Goal: Task Accomplishment & Management: Manage account settings

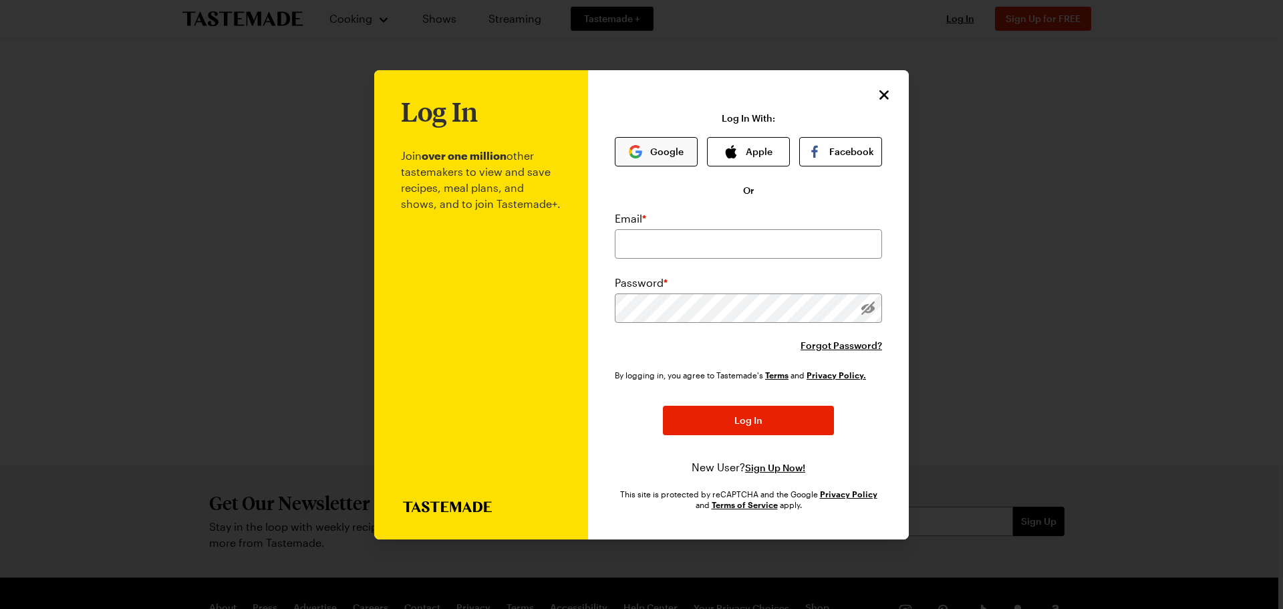
click at [666, 146] on button "Google" at bounding box center [656, 151] width 83 height 29
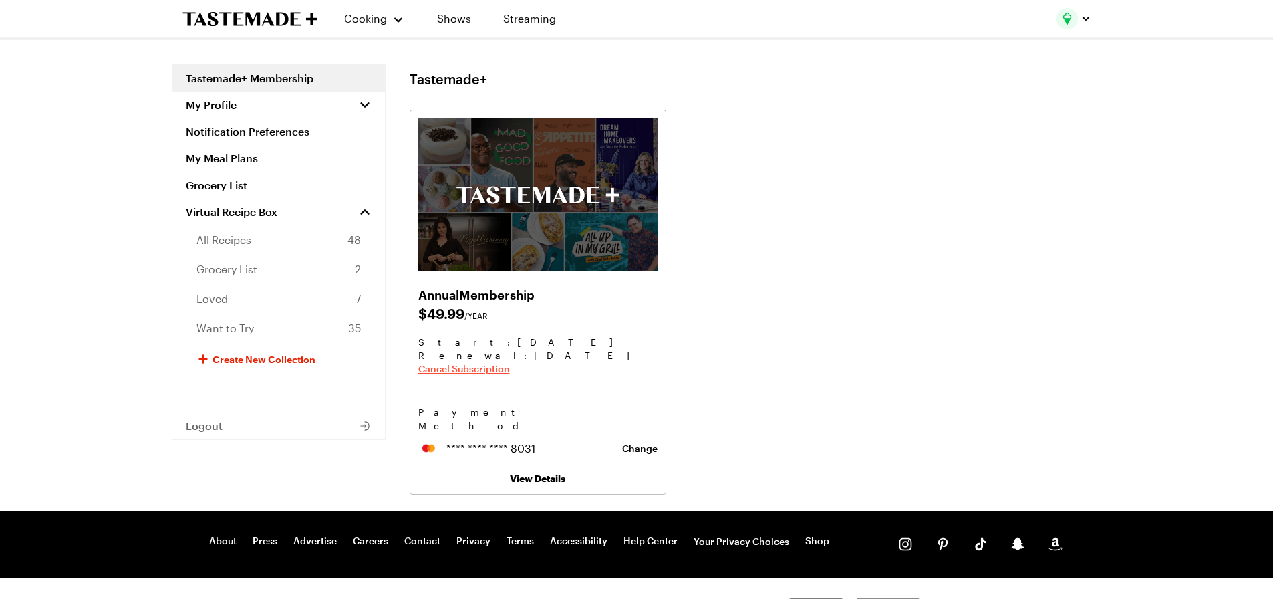
click at [486, 369] on span "Cancel Subscription" at bounding box center [464, 368] width 92 height 13
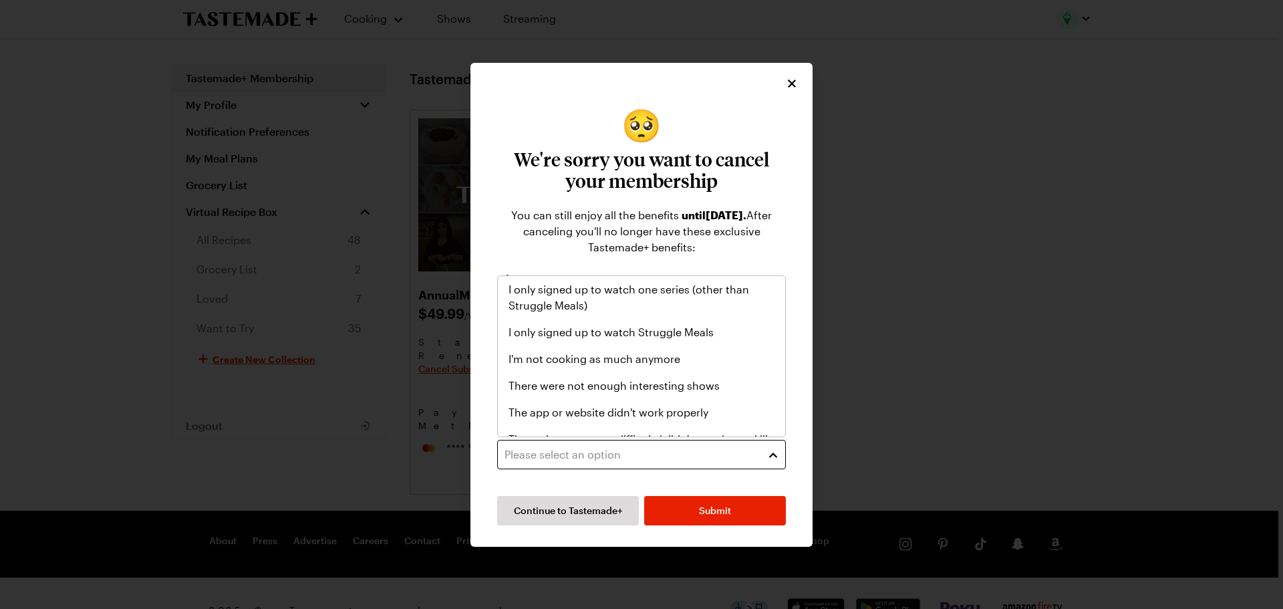
click at [648, 462] on div "Please select an option" at bounding box center [631, 454] width 254 height 16
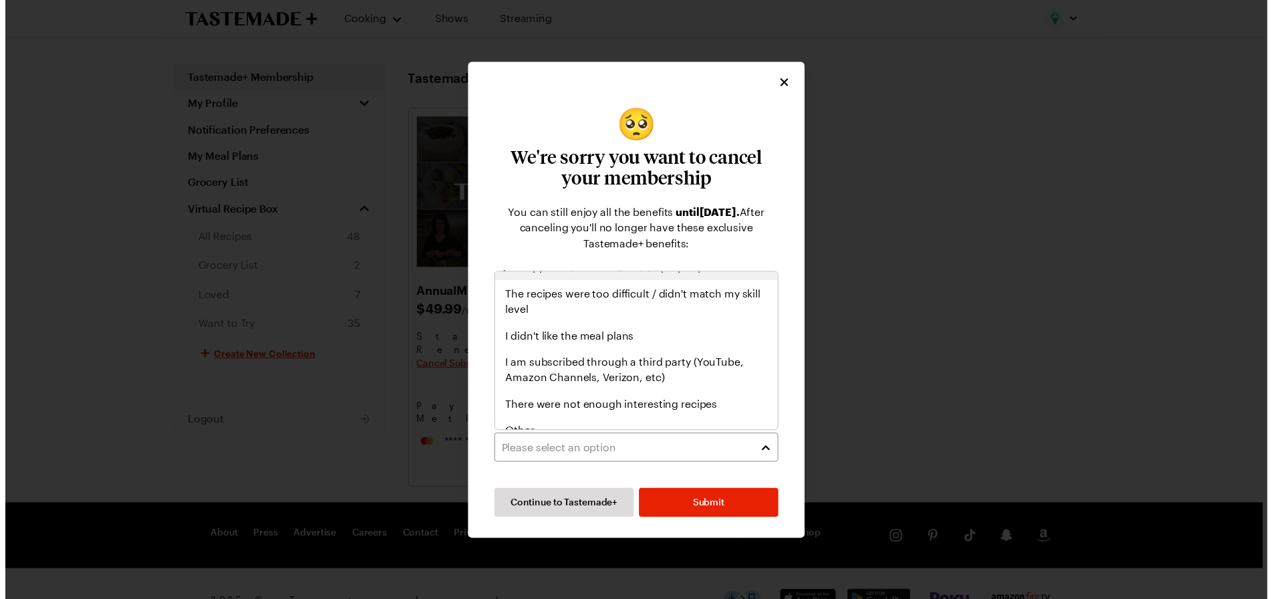
scroll to position [155, 0]
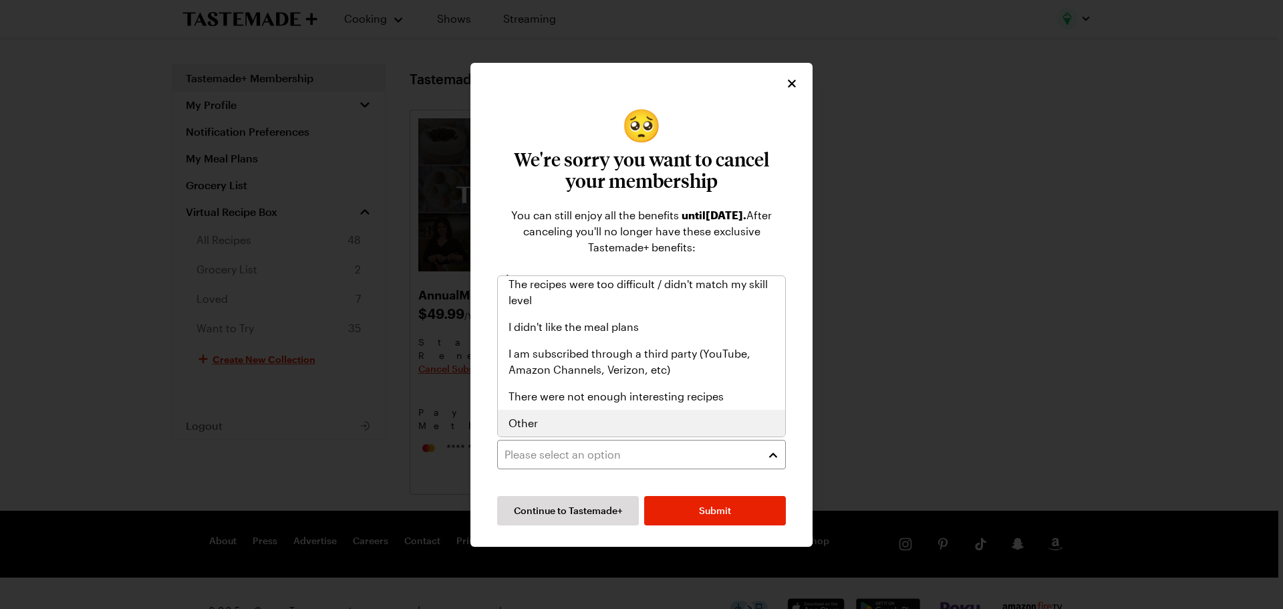
click at [661, 422] on div "Other" at bounding box center [641, 423] width 266 height 16
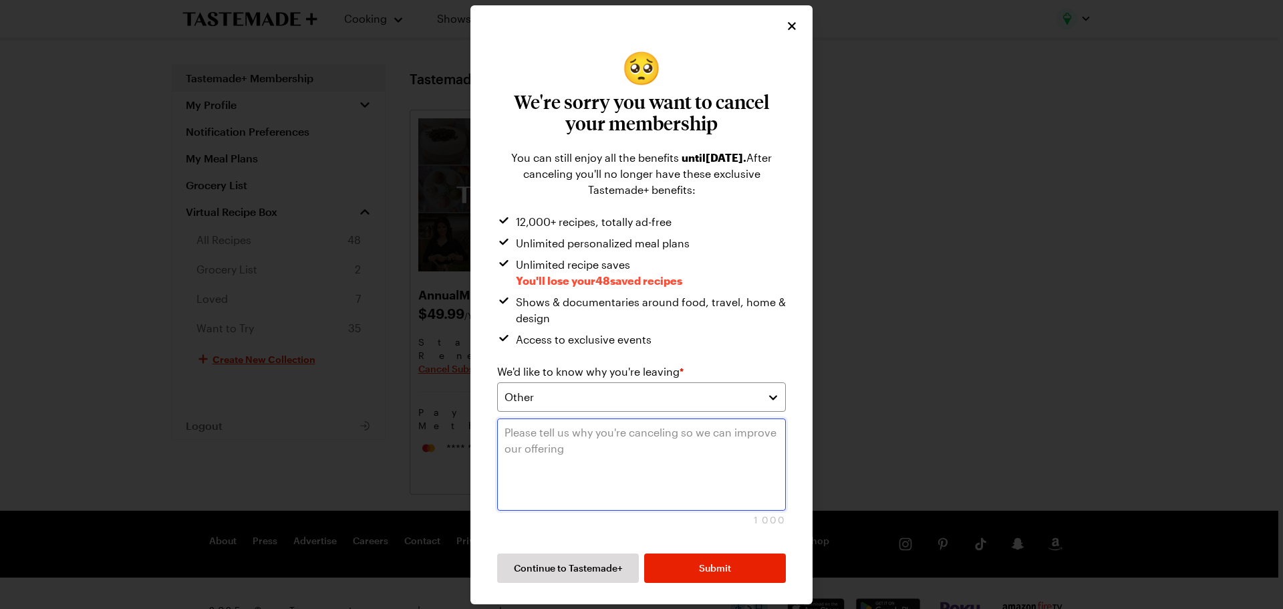
click at [641, 445] on textarea at bounding box center [641, 464] width 289 height 92
type textarea "Don't have the $50 since I was using Struggle Meals as it is."
click at [698, 553] on button "Submit" at bounding box center [715, 567] width 142 height 29
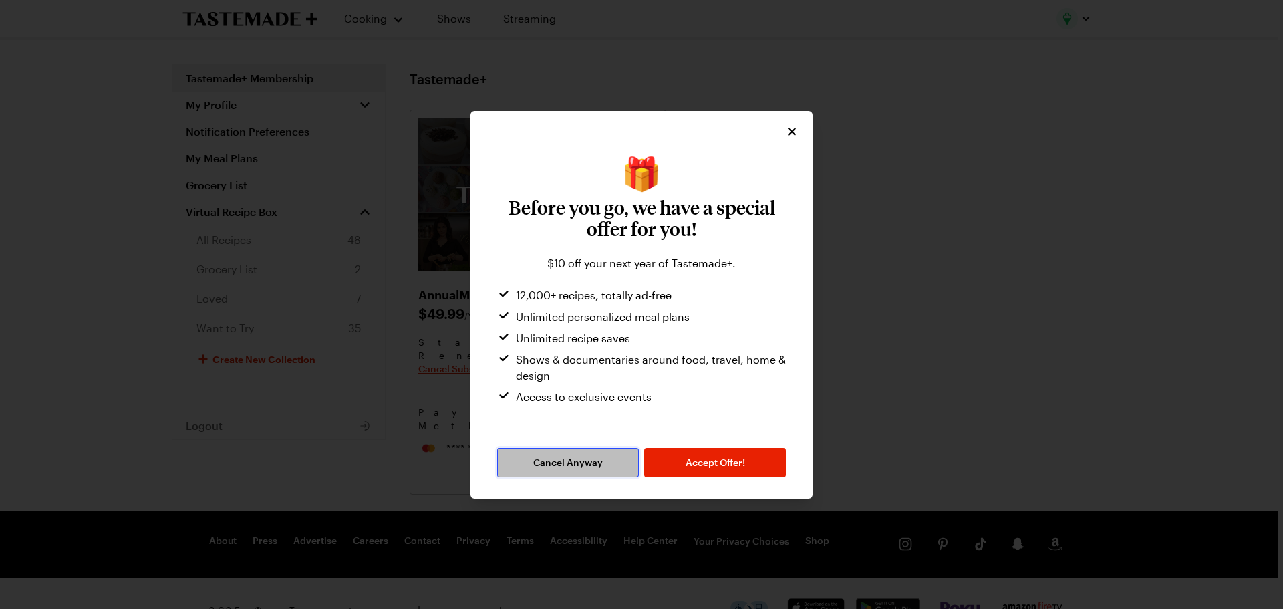
click at [567, 463] on span "Cancel Anyway" at bounding box center [567, 462] width 69 height 13
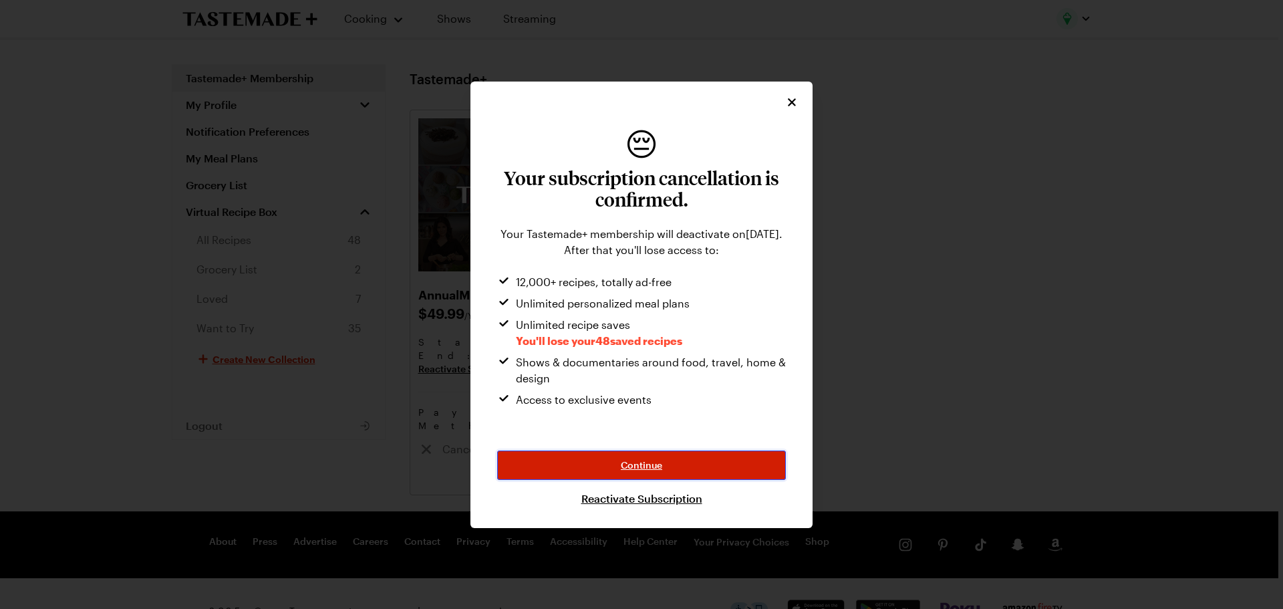
click at [651, 464] on span "Continue" at bounding box center [641, 464] width 41 height 13
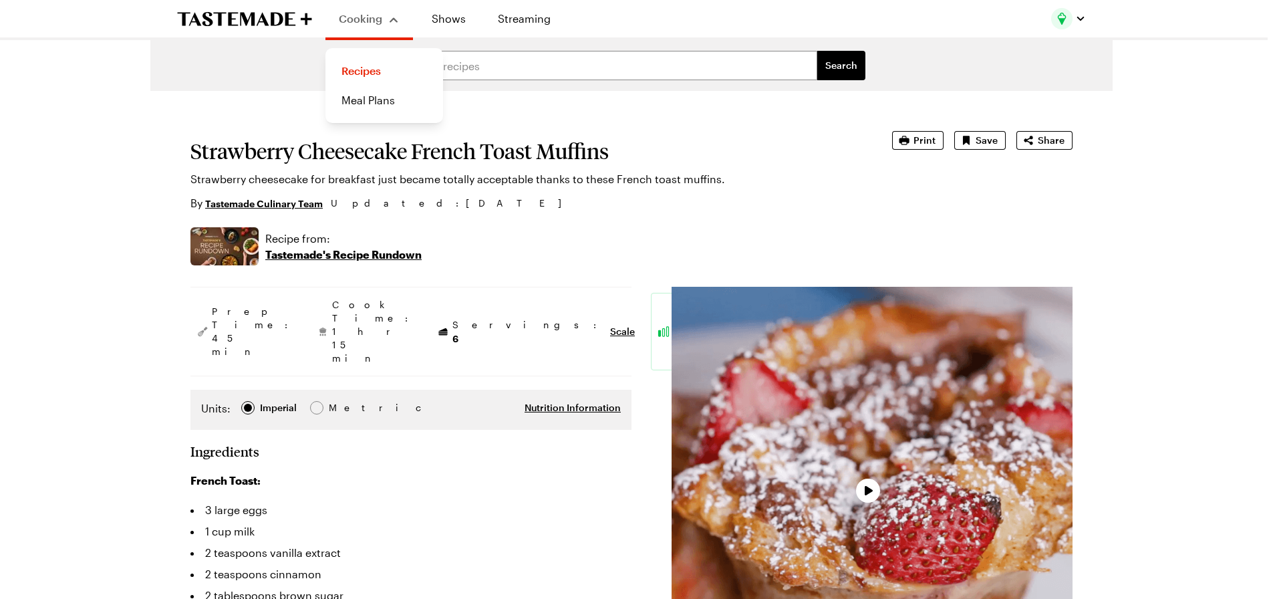
click at [396, 23] on div "Cooking" at bounding box center [369, 19] width 61 height 16
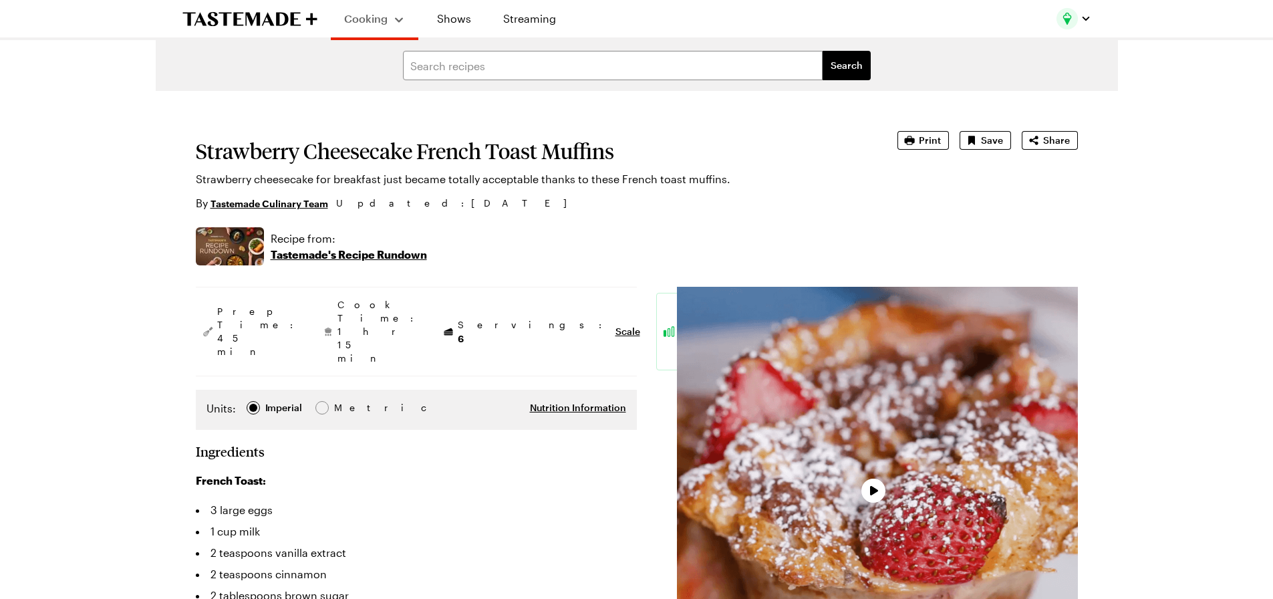
type textarea "x"
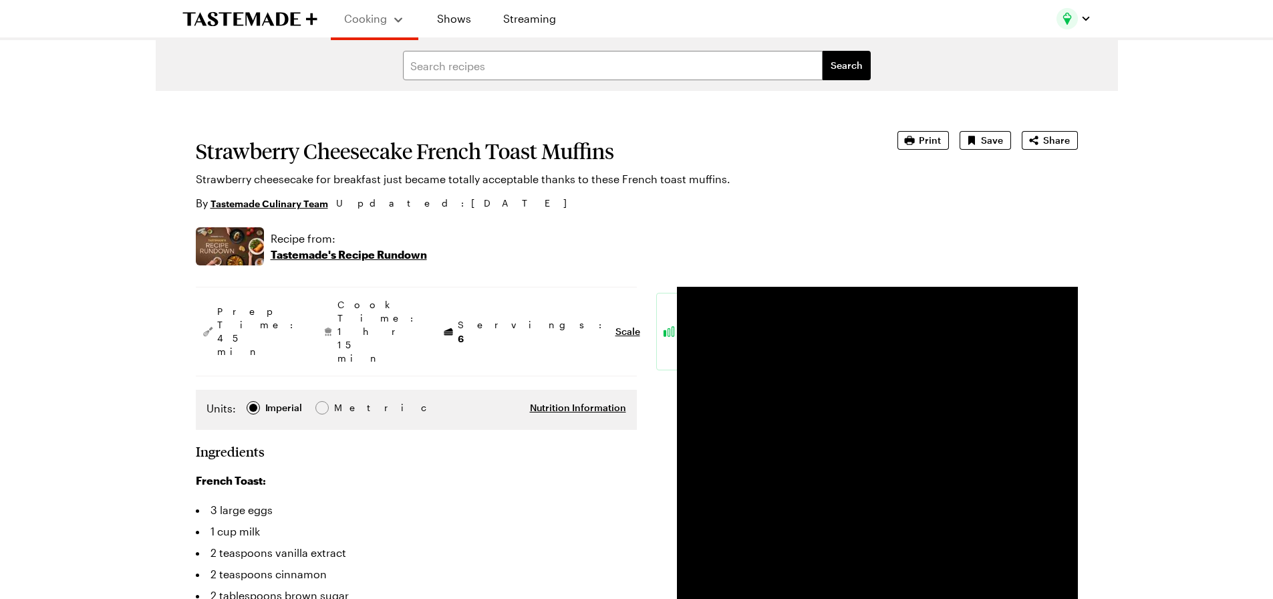
click at [396, 29] on button "Cooking" at bounding box center [374, 18] width 61 height 27
click at [389, 103] on link "Meal Plans" at bounding box center [390, 100] width 102 height 29
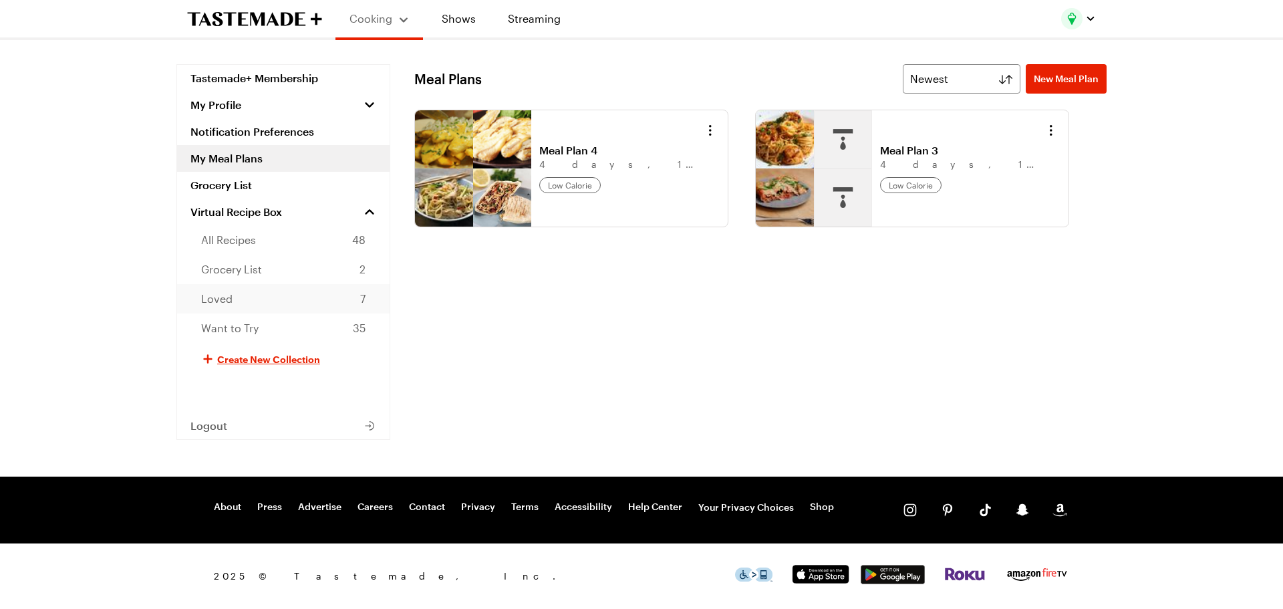
click at [335, 298] on link "Loved 7" at bounding box center [283, 298] width 212 height 29
